Goal: Information Seeking & Learning: Learn about a topic

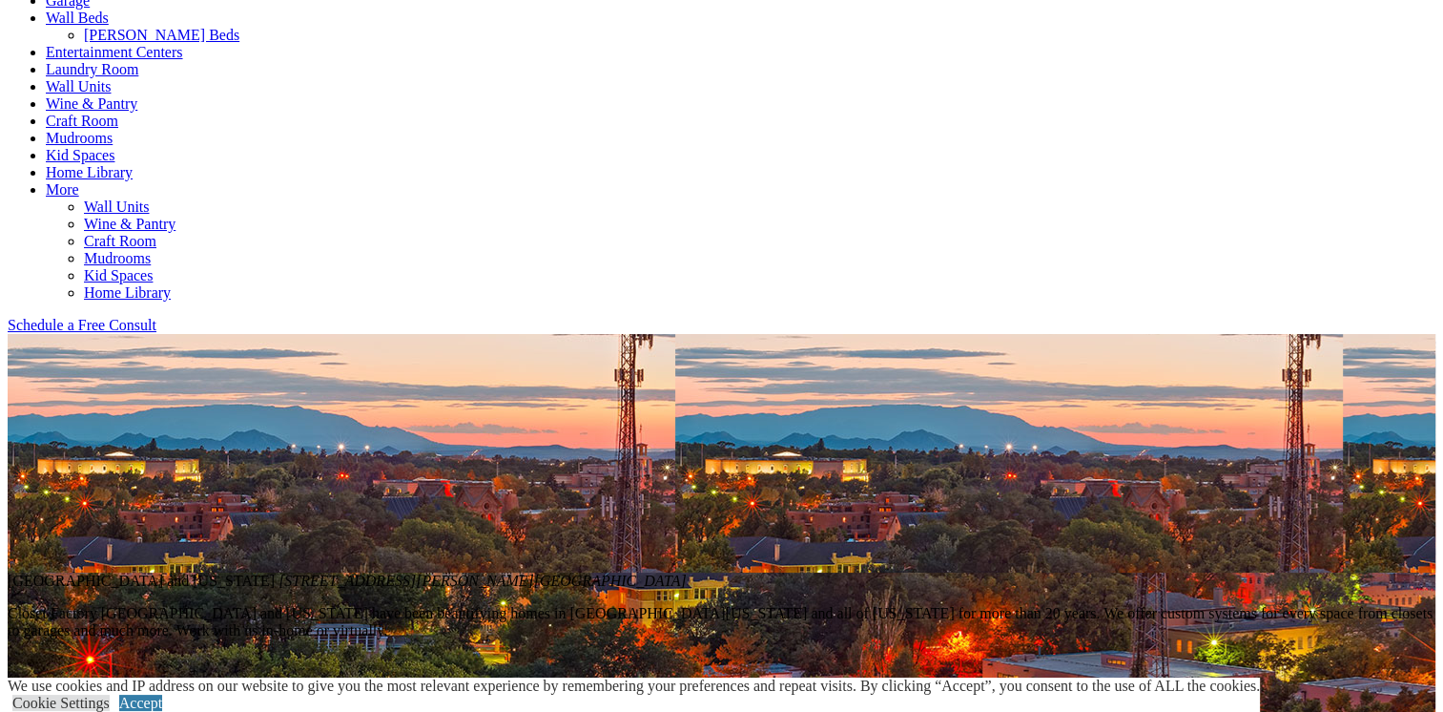
scroll to position [954, 0]
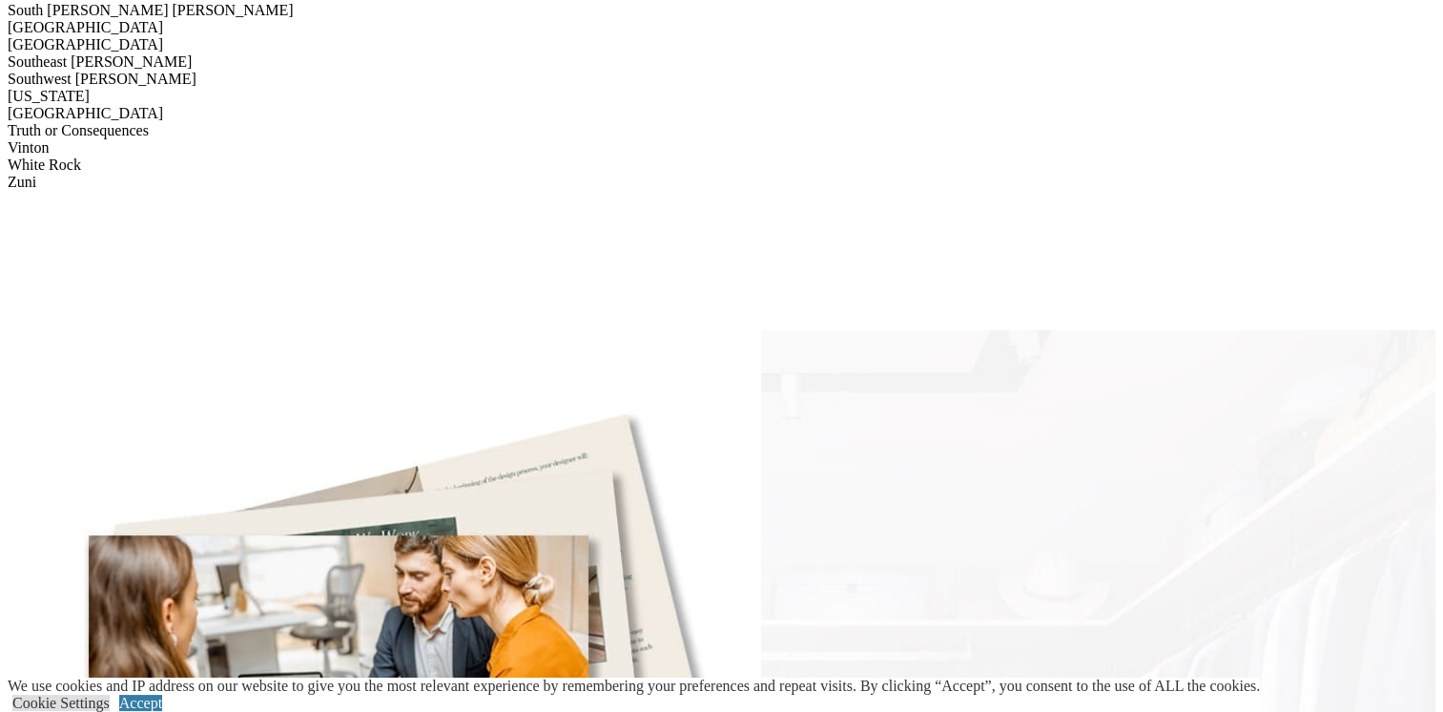
scroll to position [3530, 0]
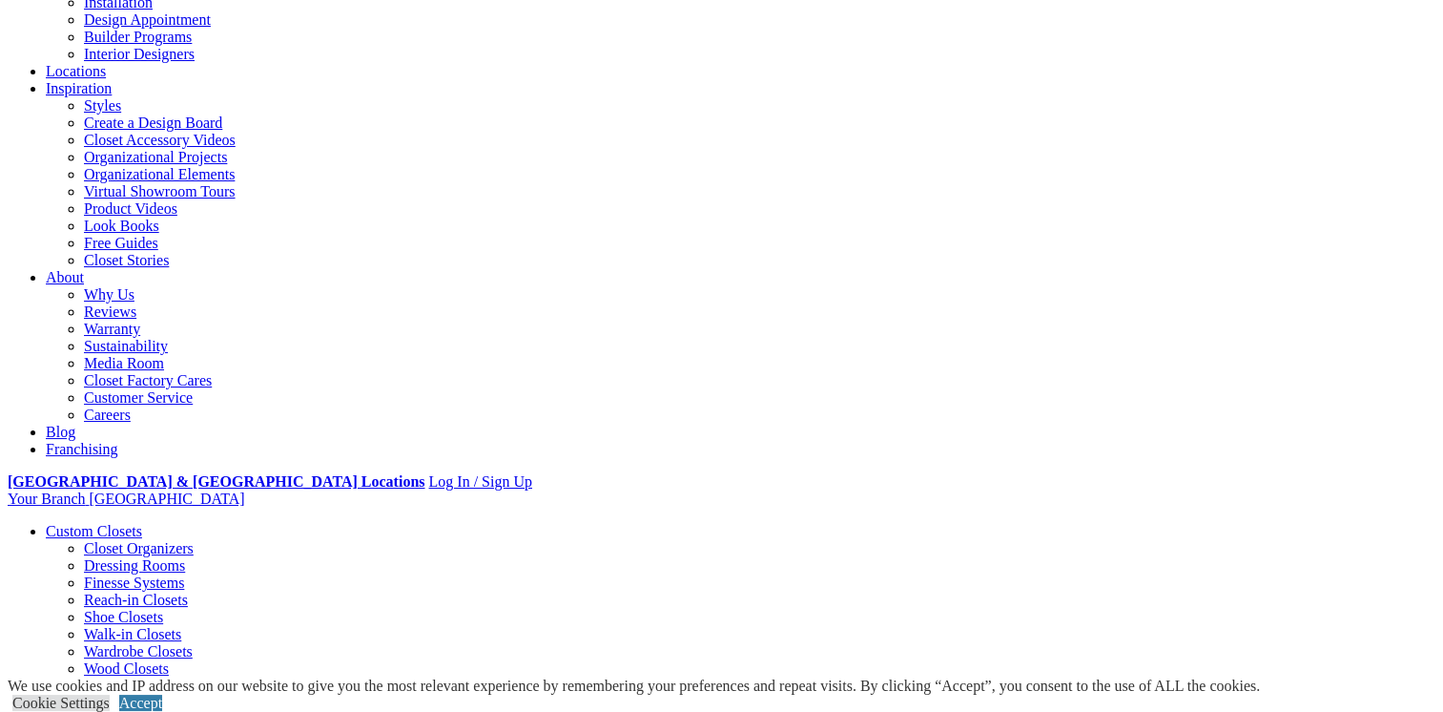
scroll to position [477, 0]
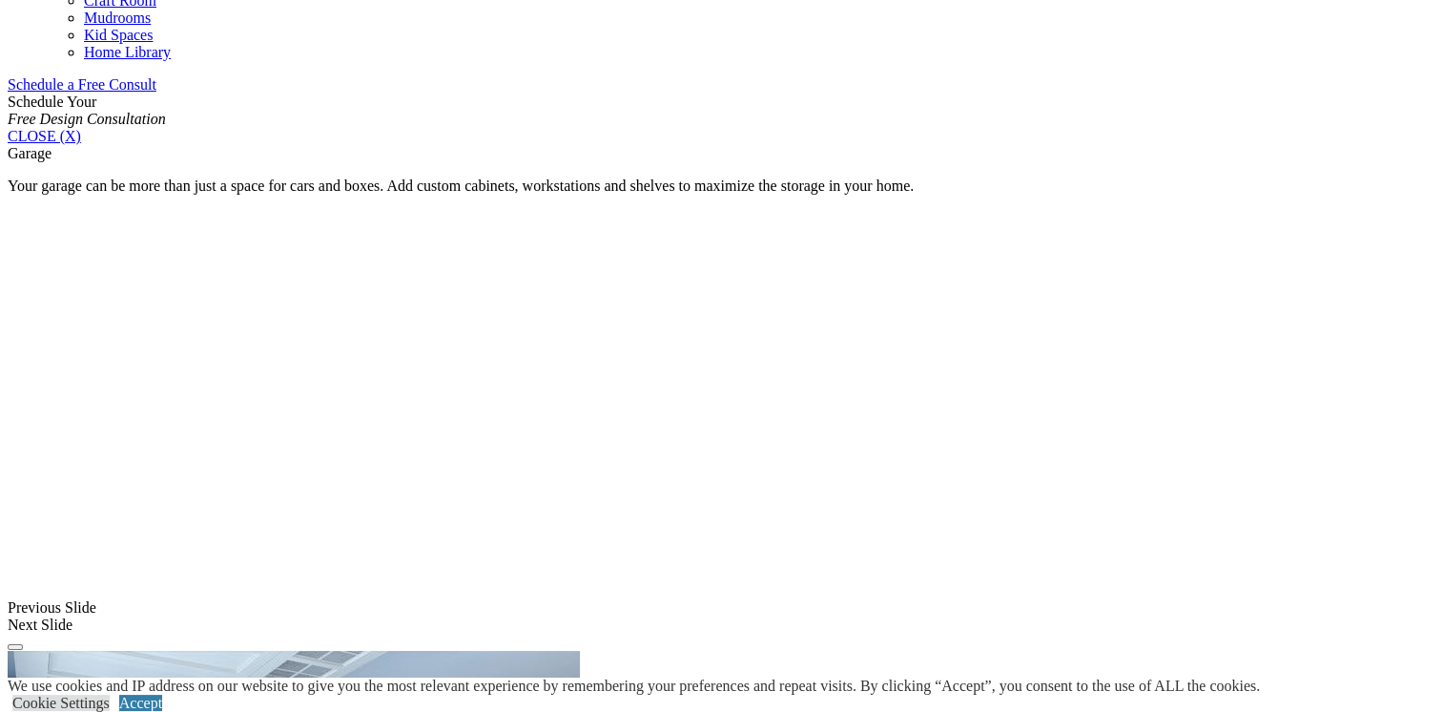
scroll to position [1492, 0]
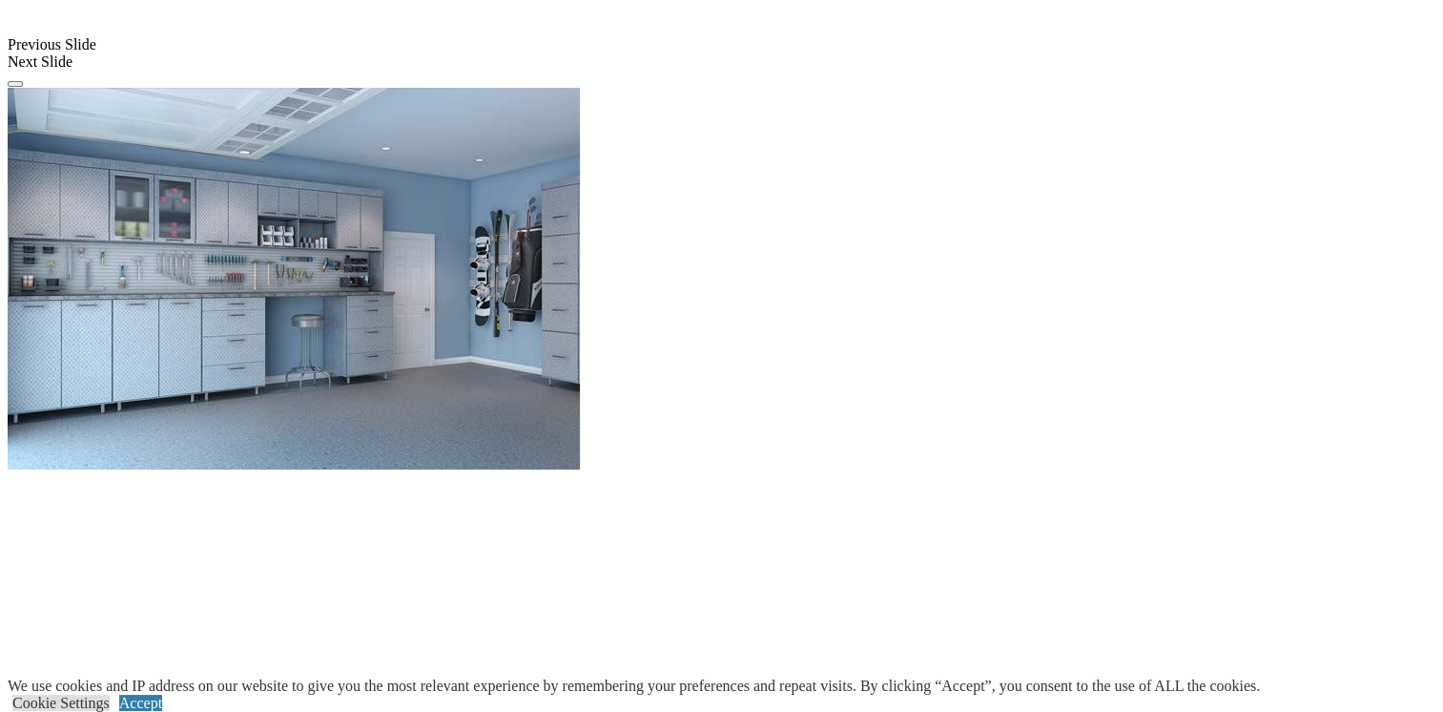
scroll to position [1778, 0]
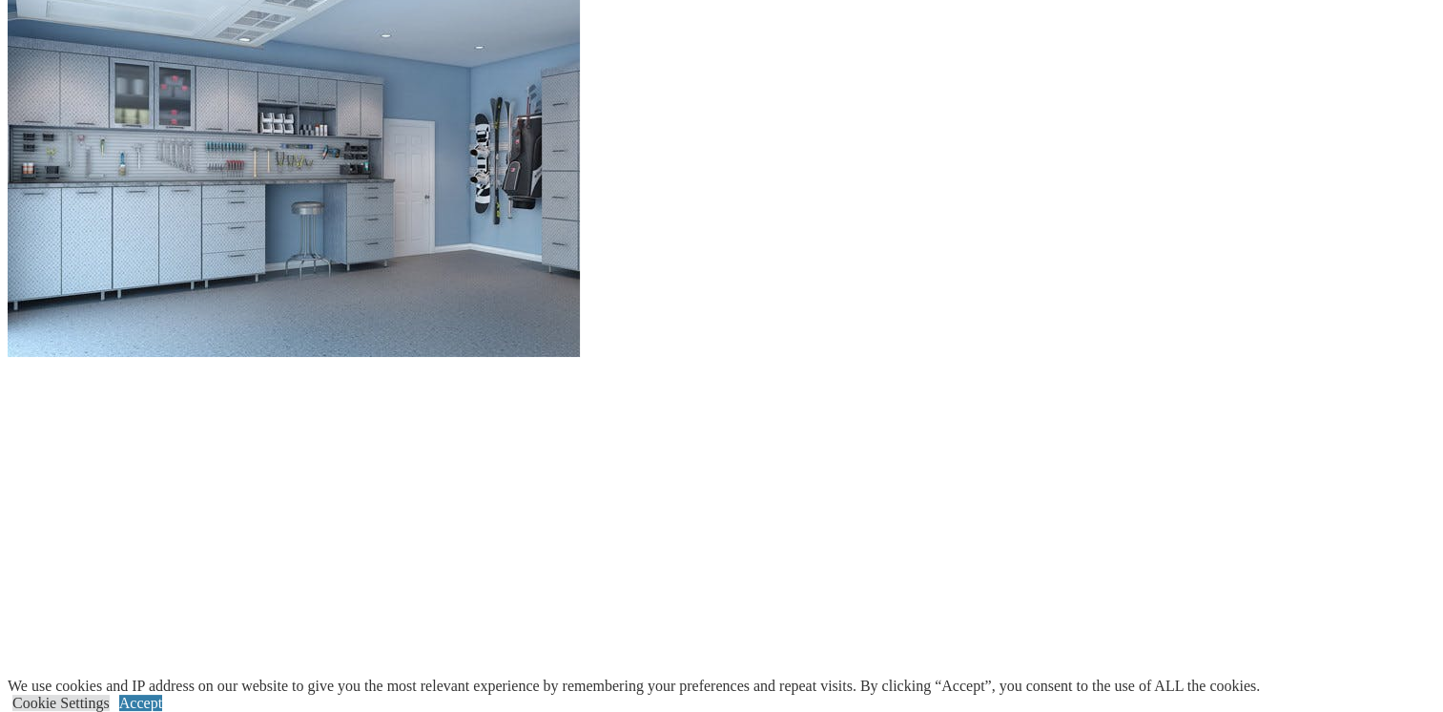
scroll to position [1969, 0]
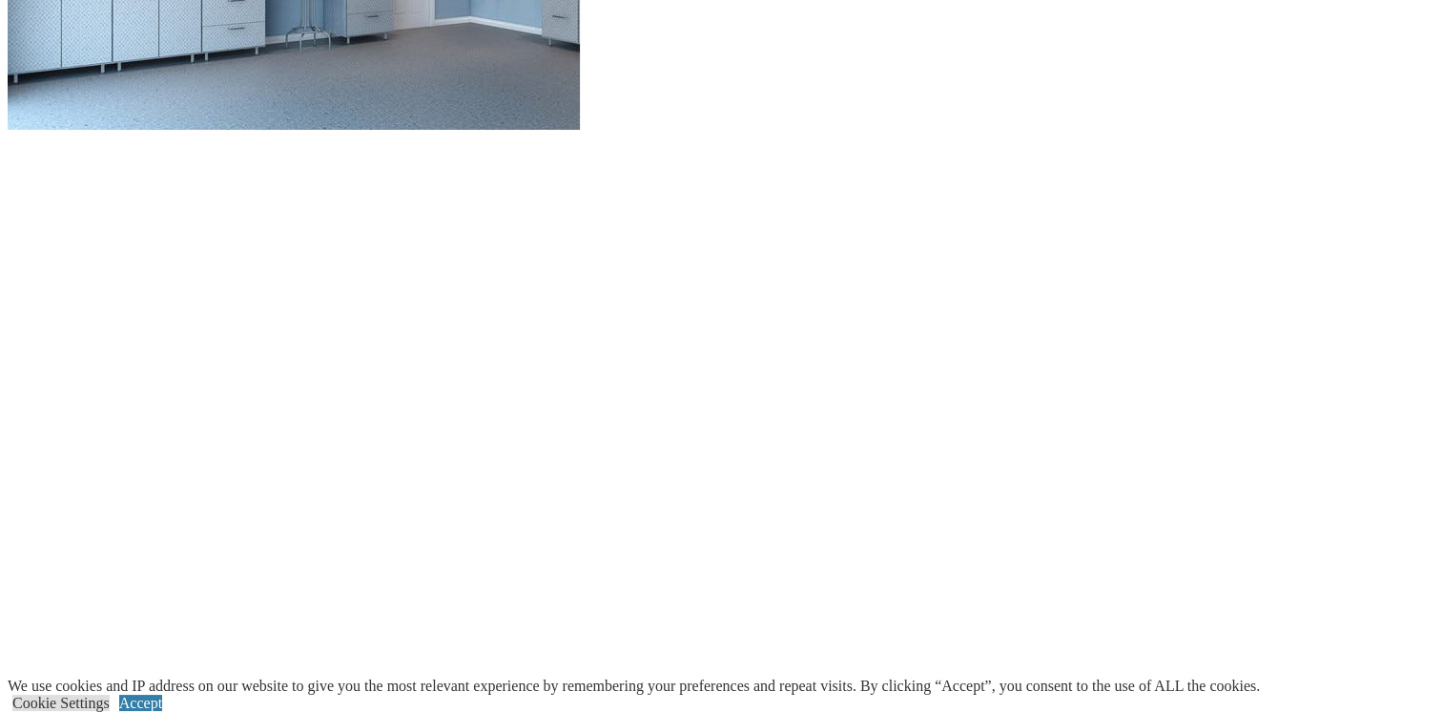
scroll to position [2160, 0]
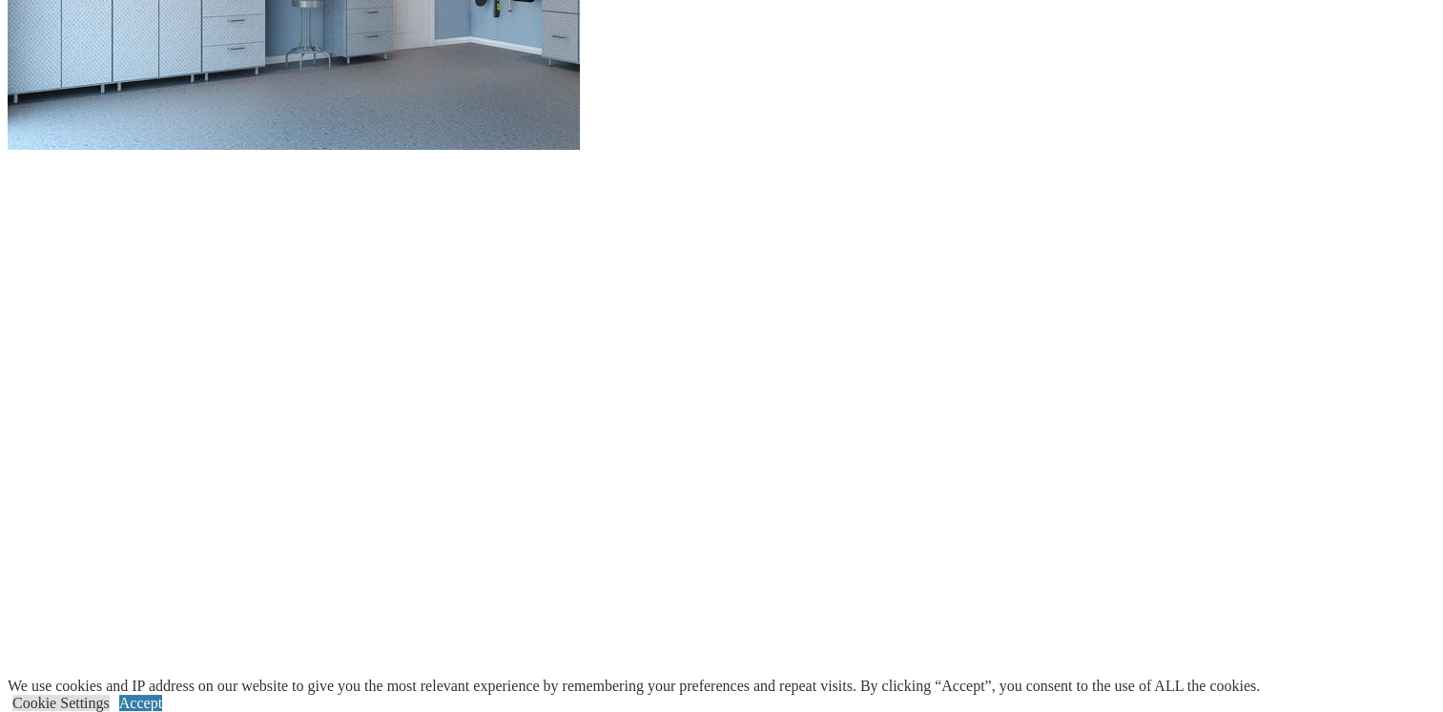
scroll to position [2065, 0]
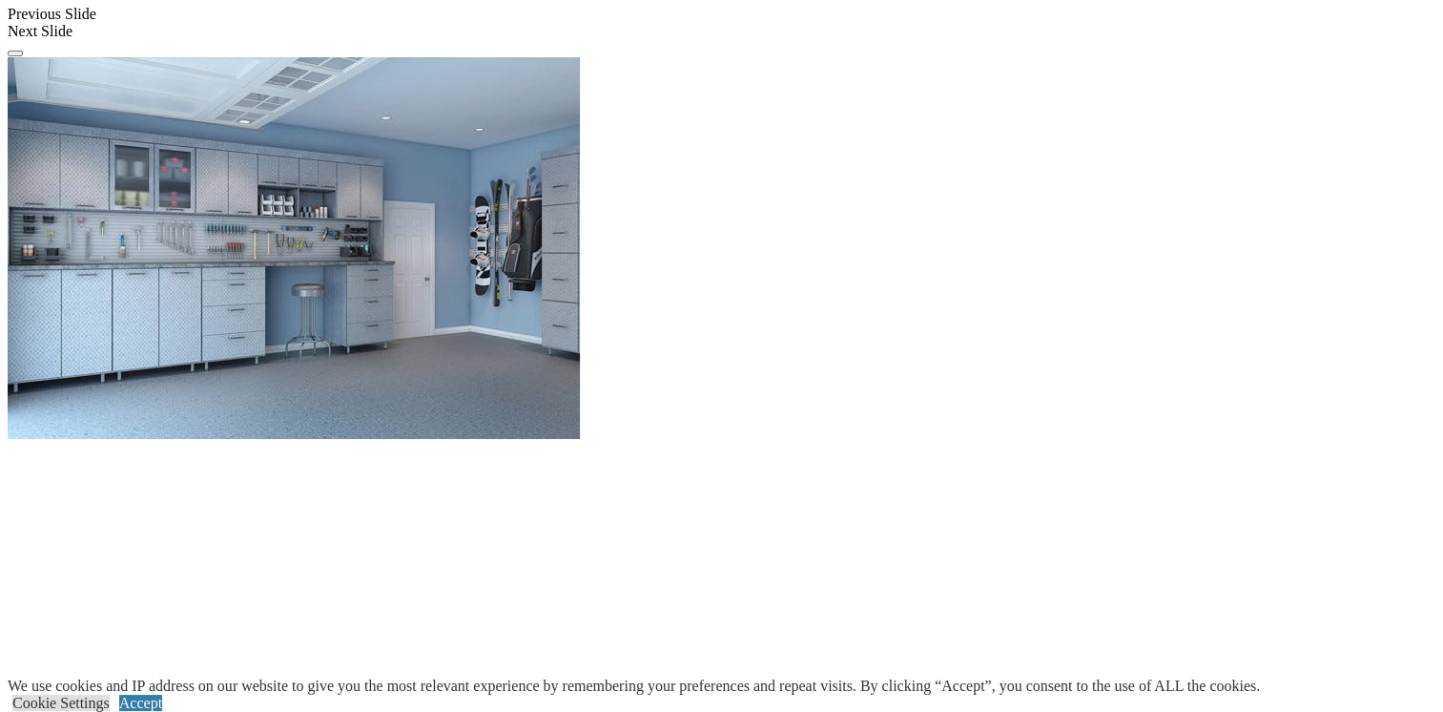
scroll to position [1874, 0]
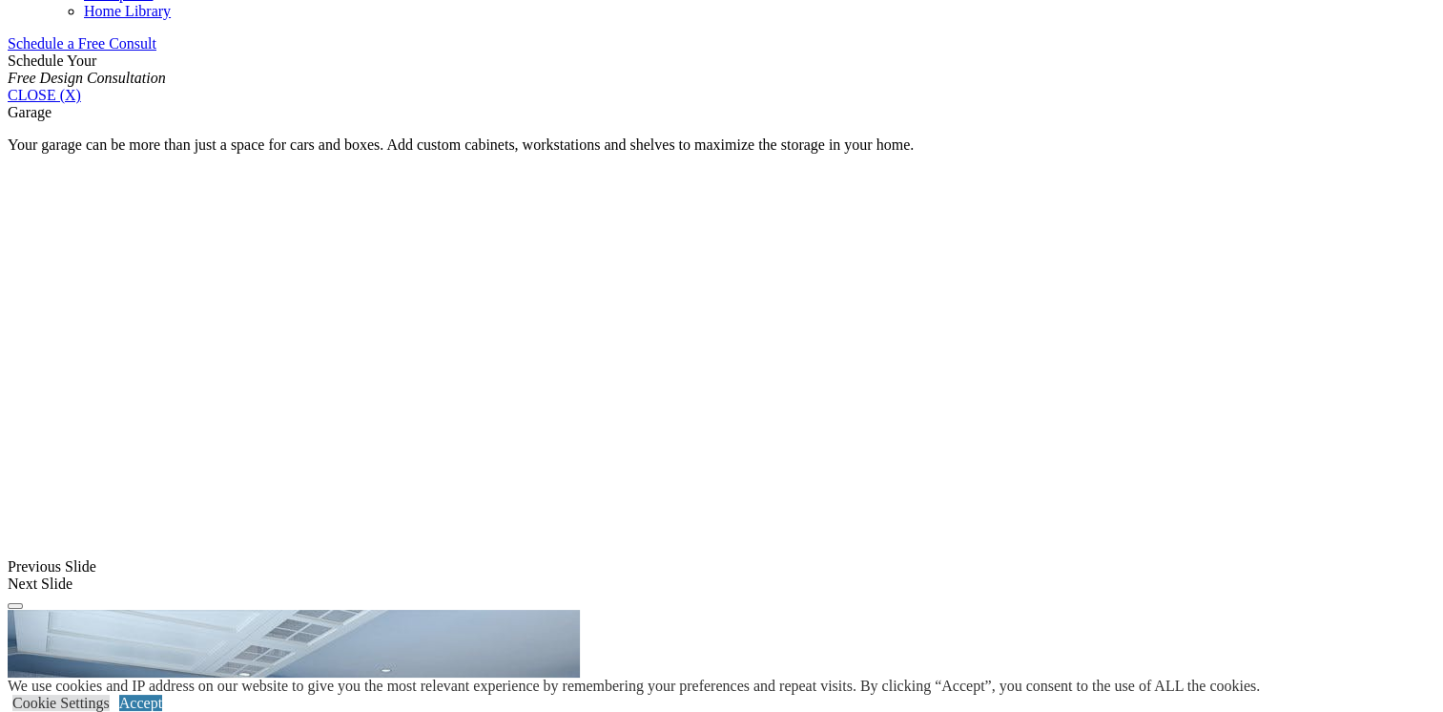
scroll to position [1111, 0]
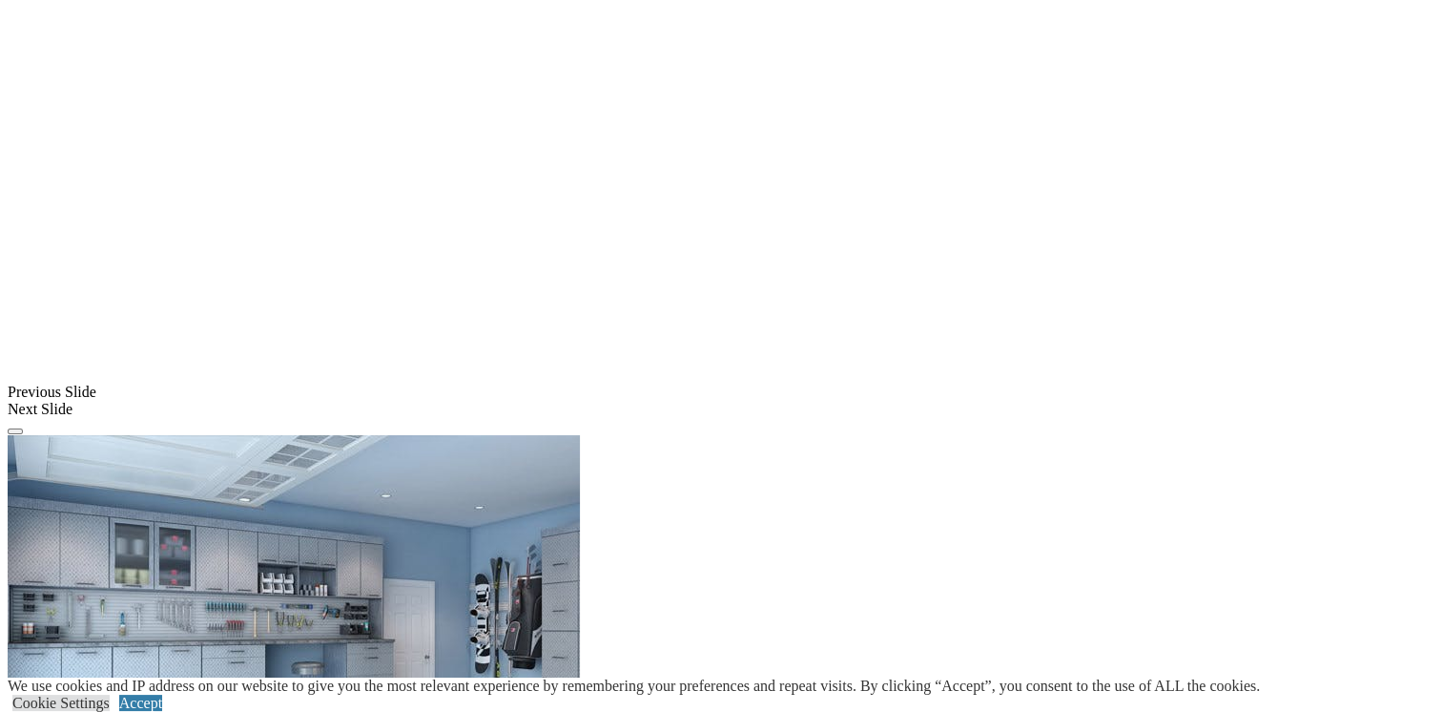
scroll to position [1397, 0]
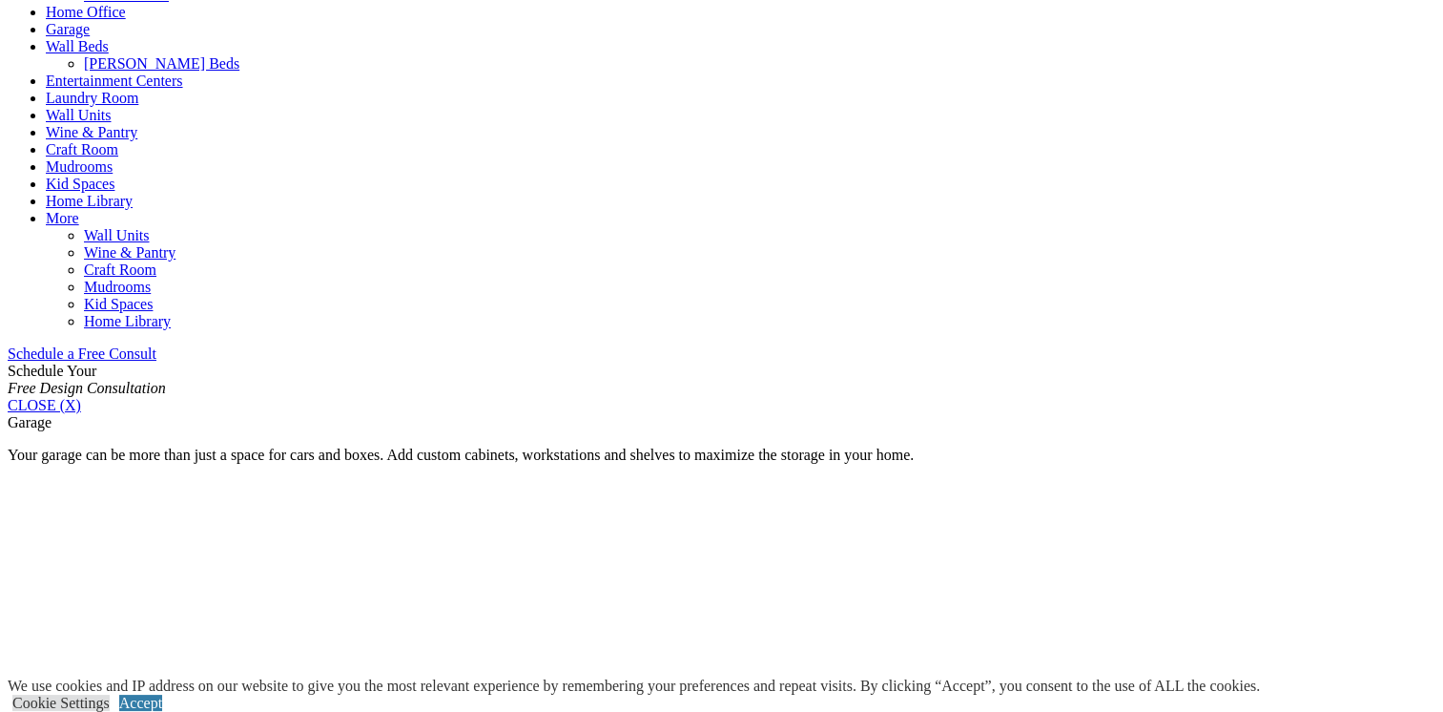
scroll to position [920, 0]
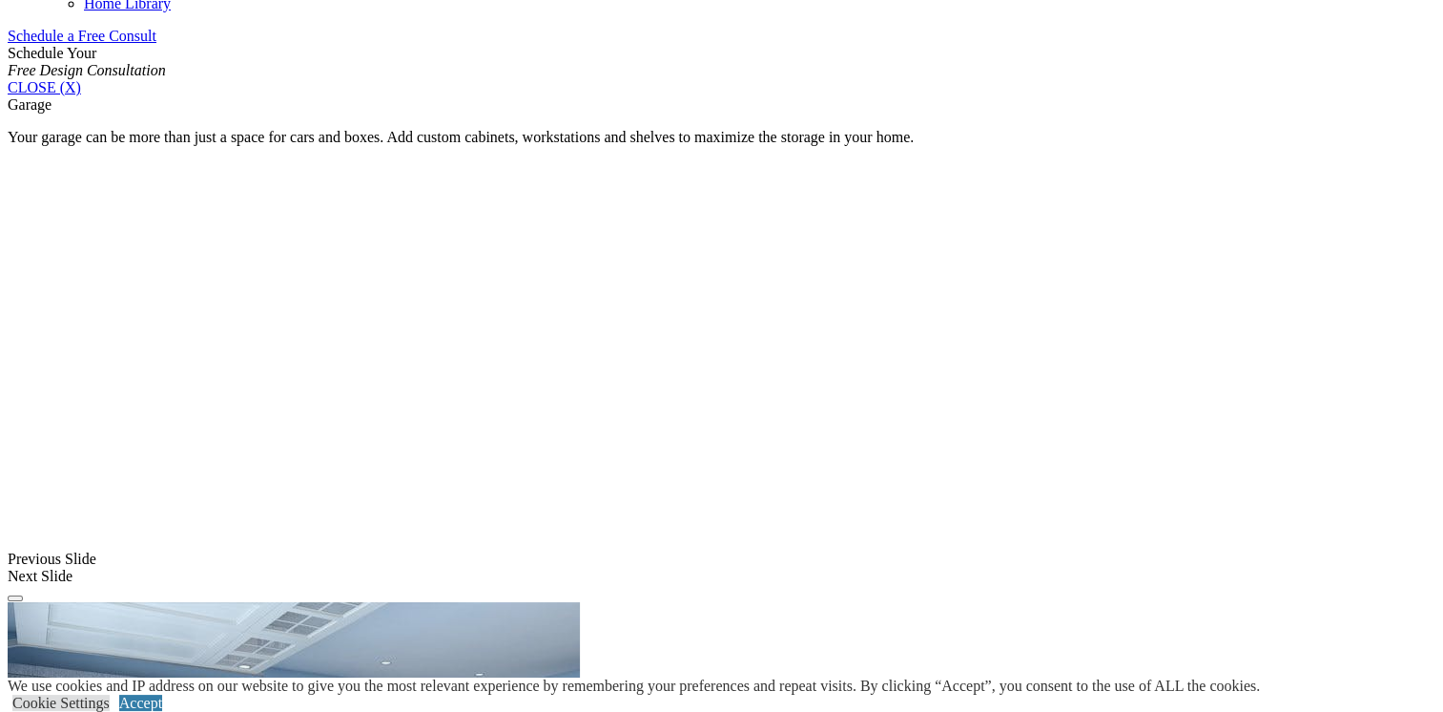
scroll to position [1206, 0]
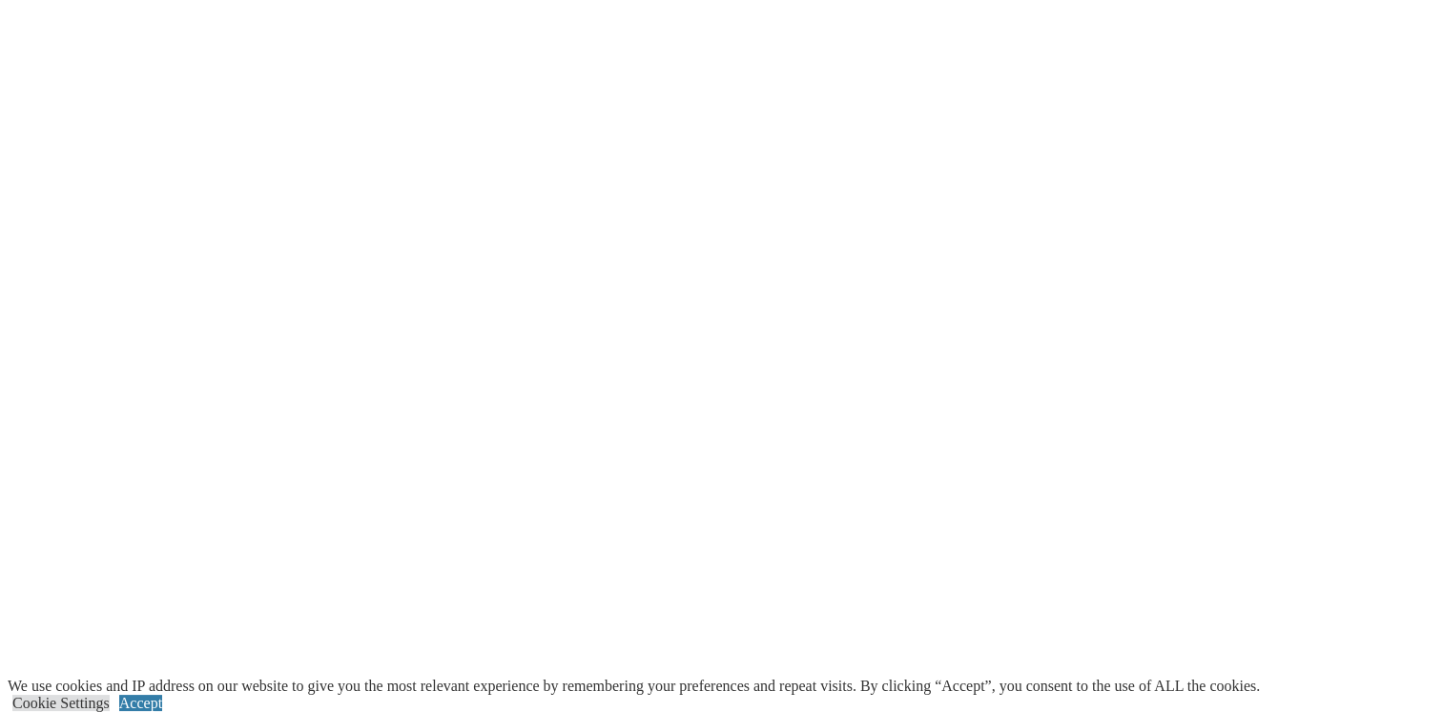
scroll to position [3816, 0]
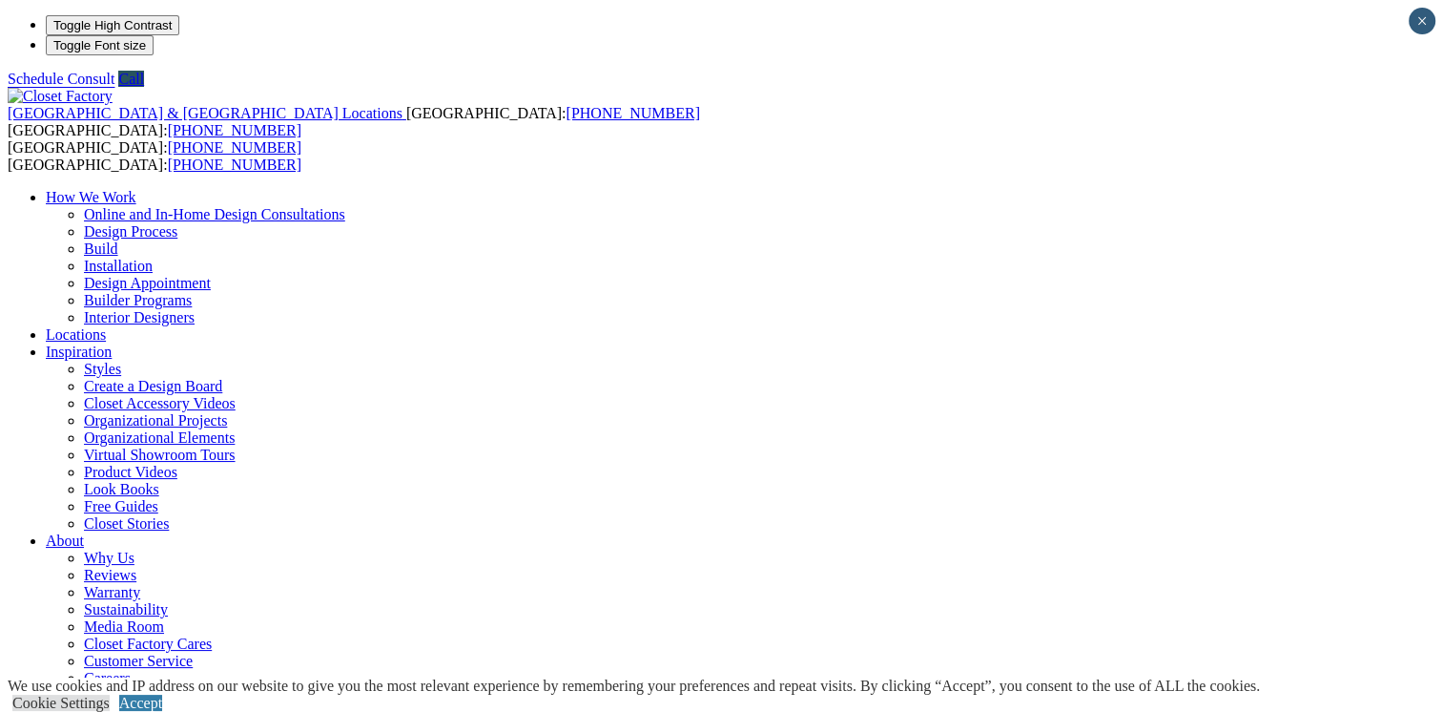
scroll to position [286, 0]
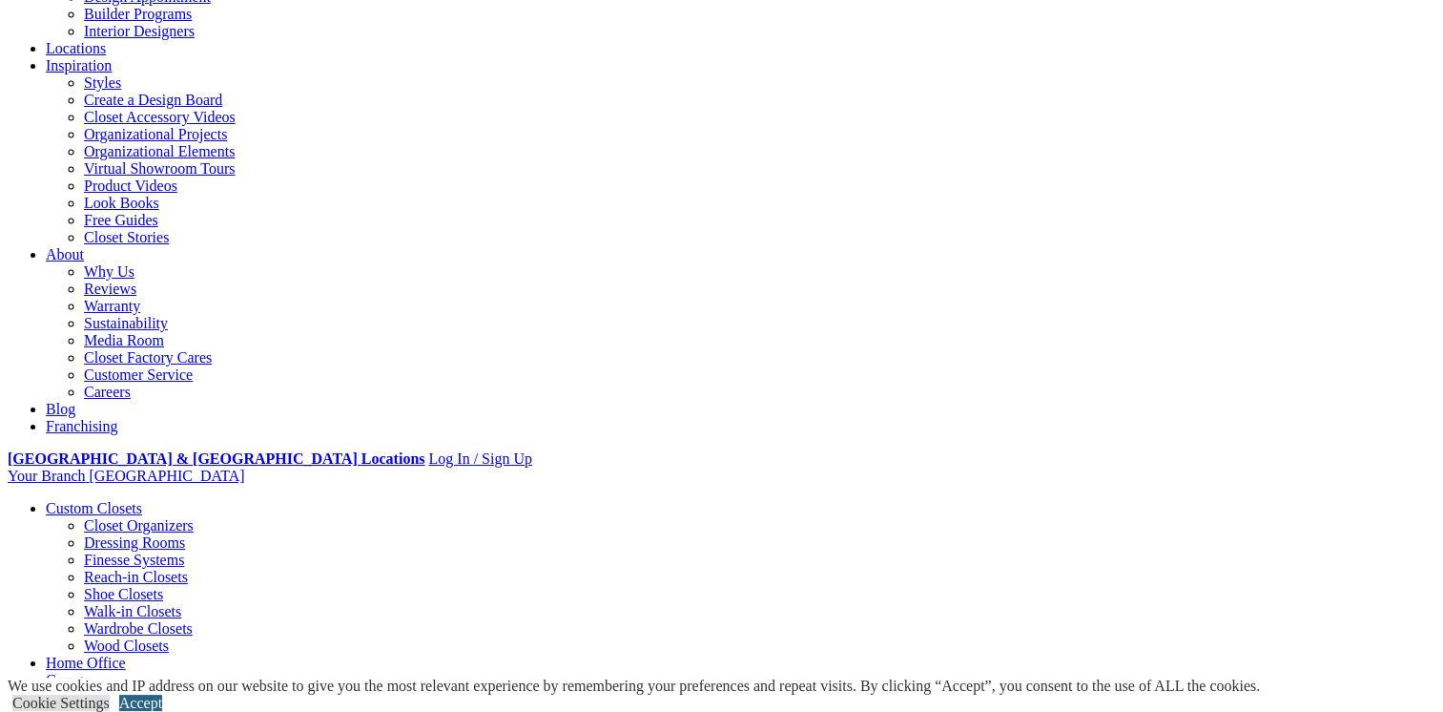
click at [162, 695] on link "Accept" at bounding box center [140, 703] width 43 height 16
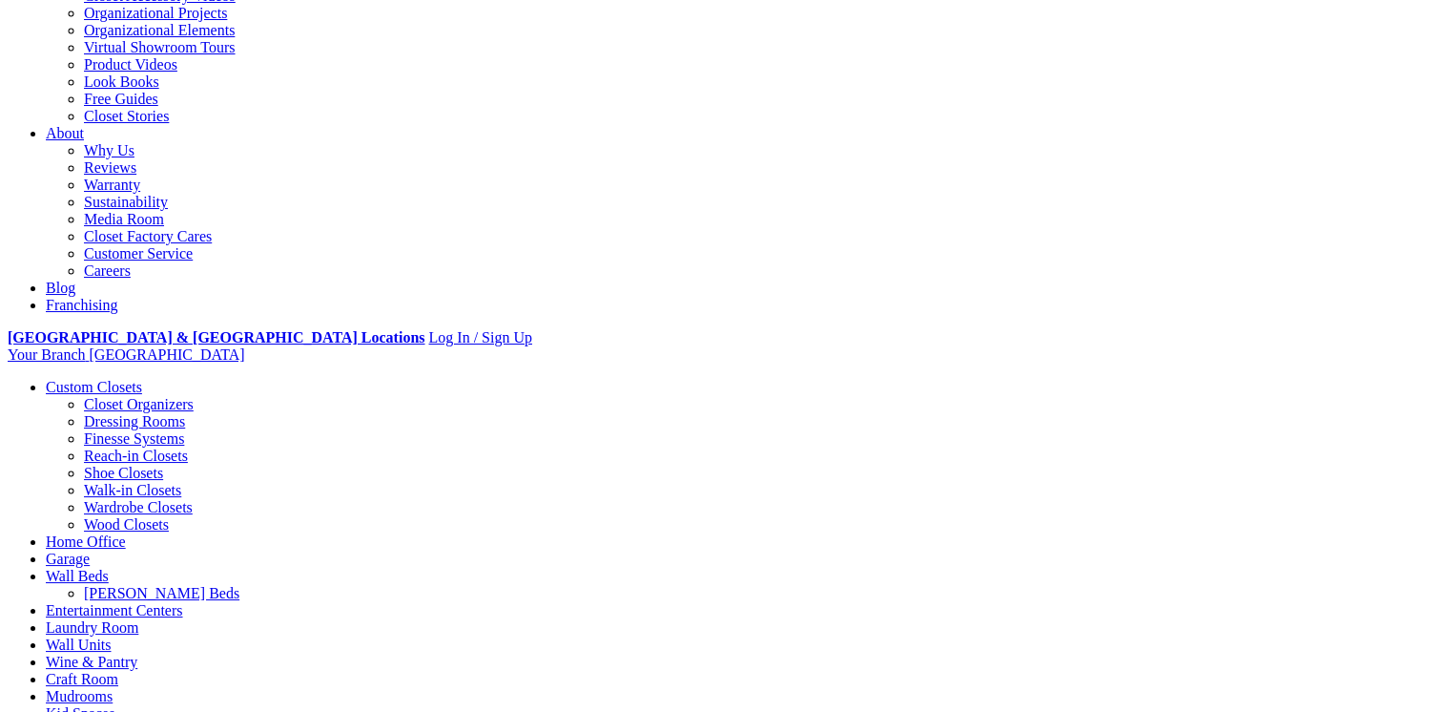
scroll to position [217, 0]
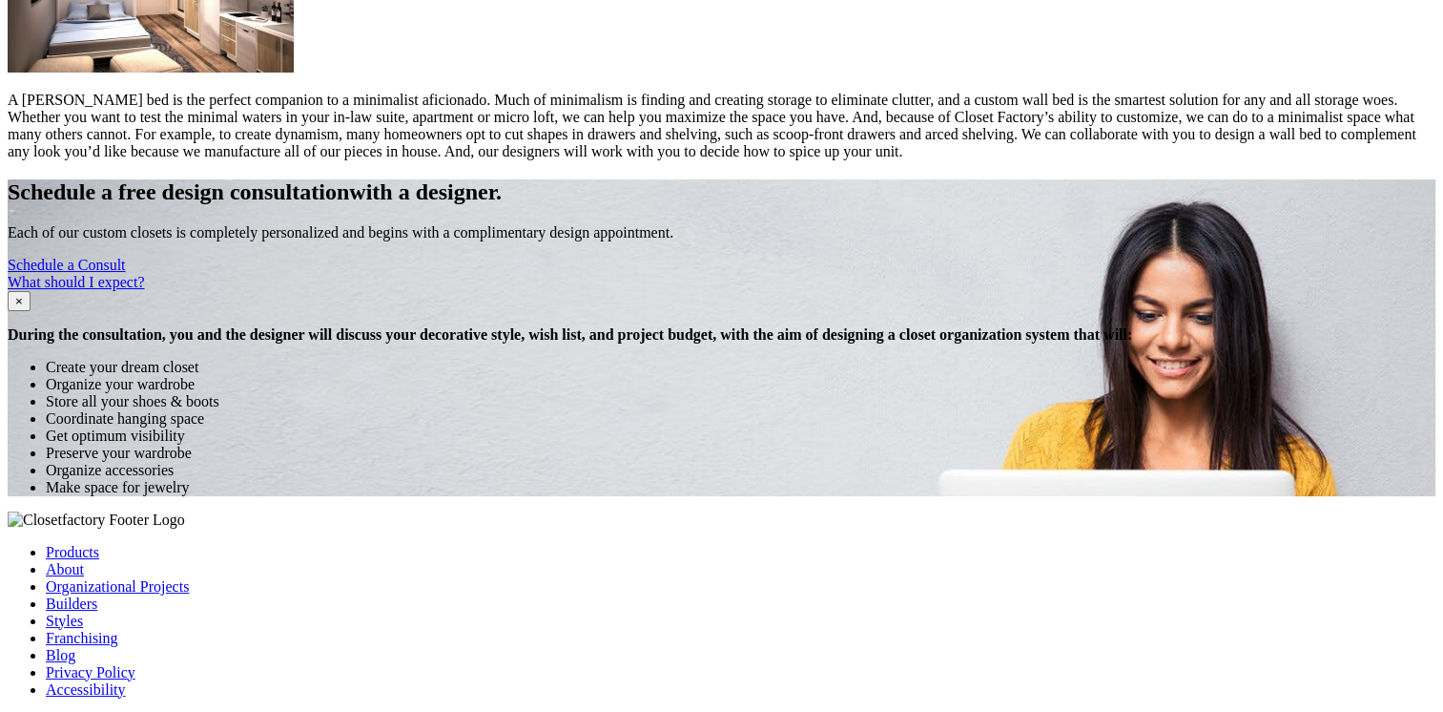
scroll to position [2004, 0]
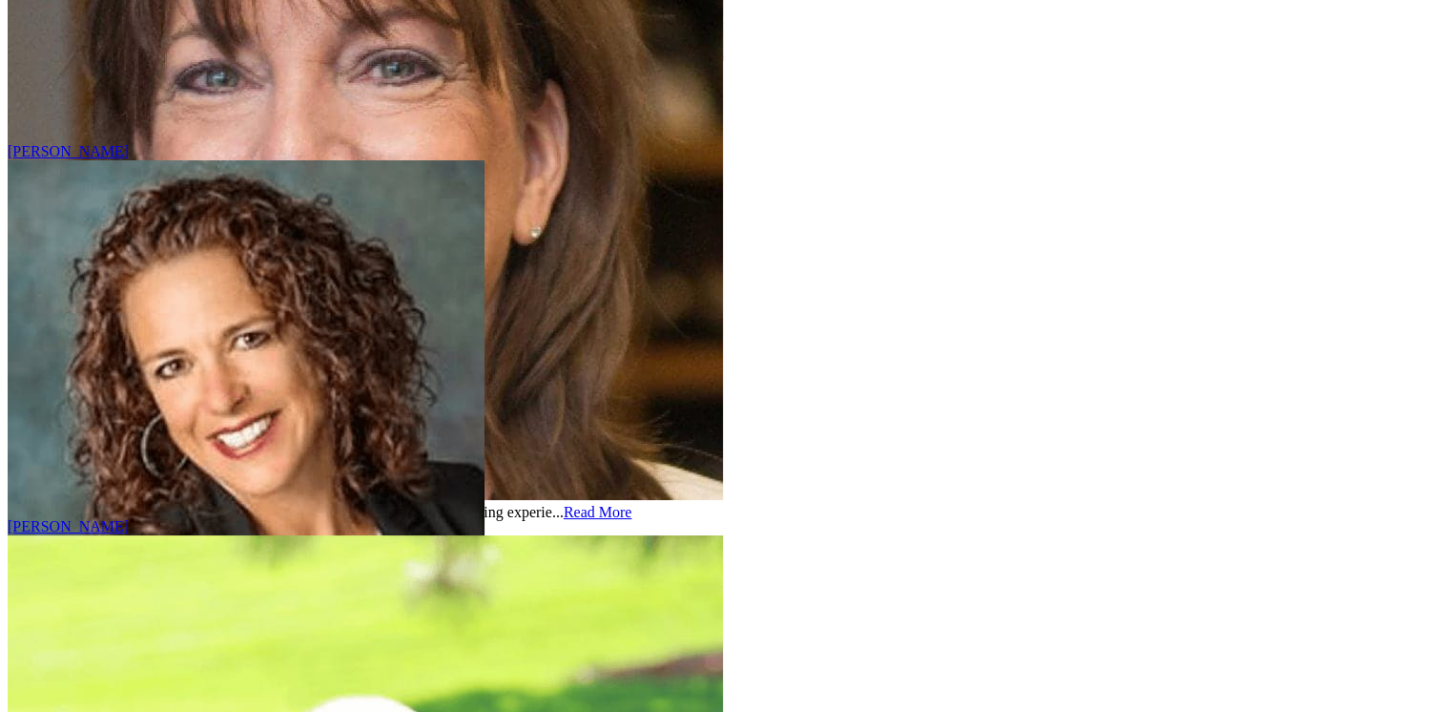
scroll to position [9445, 0]
